Goal: Check status

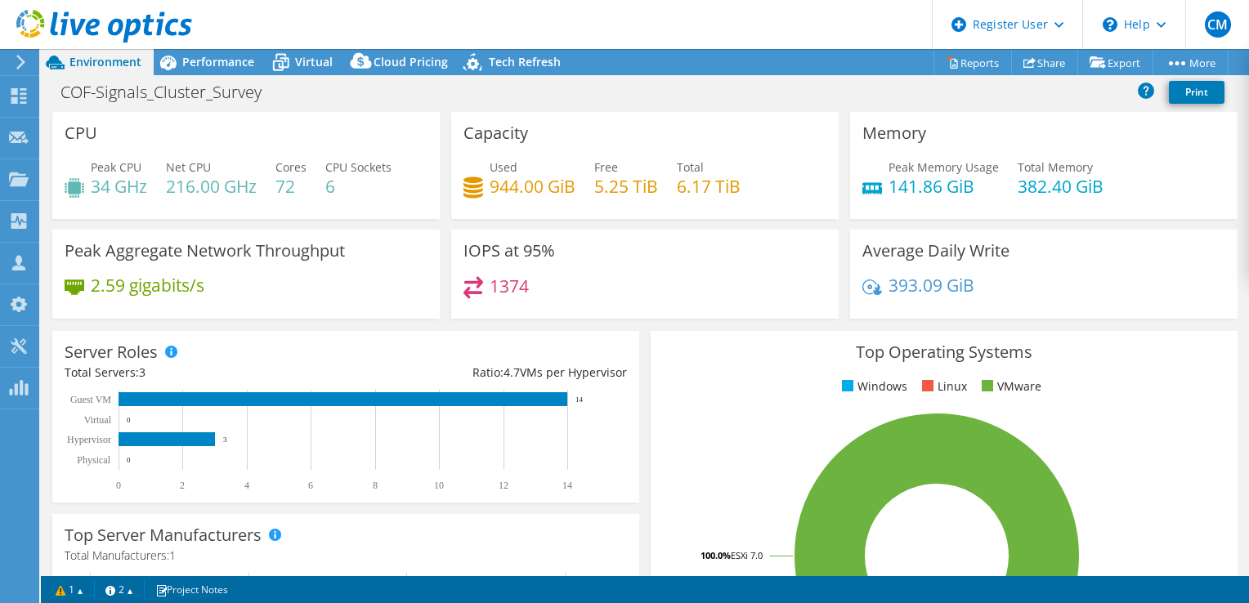
select select "EUFrankfurt"
select select "USD"
click at [276, 322] on div "Peak Aggregate Network Throughput 2.59 gigabits/s" at bounding box center [246, 280] width 399 height 100
select select "USWest"
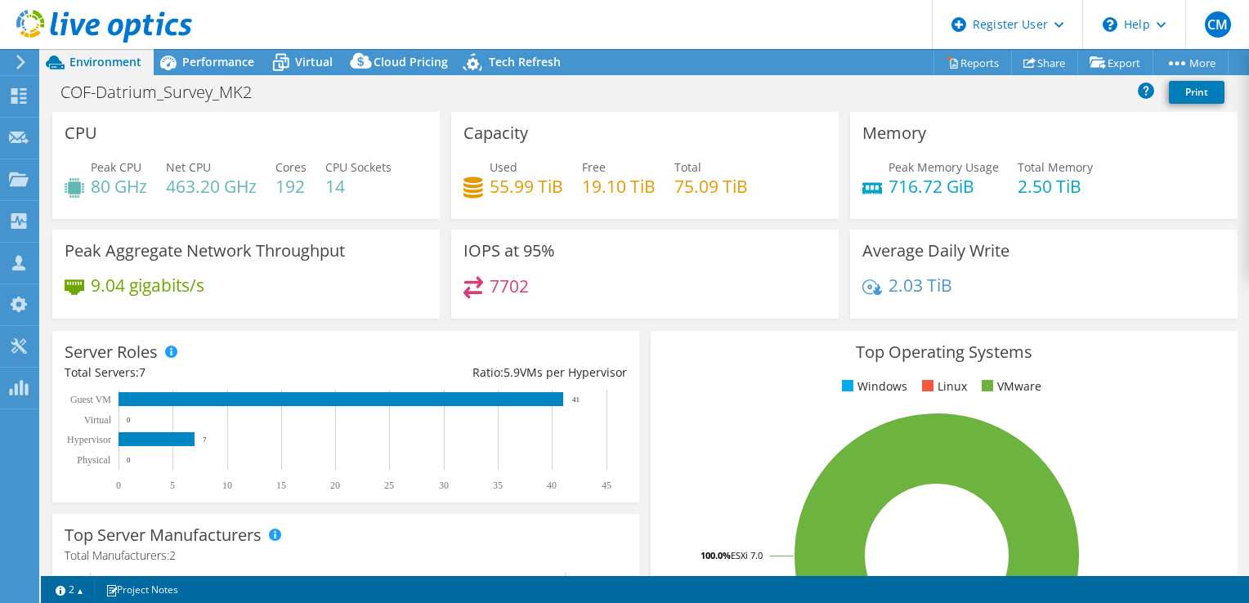
select select "USD"
